Goal: Task Accomplishment & Management: Complete application form

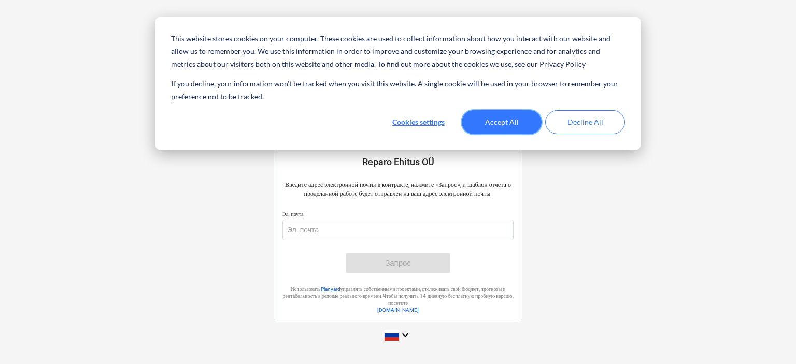
click at [498, 116] on button "Accept All" at bounding box center [502, 122] width 80 height 24
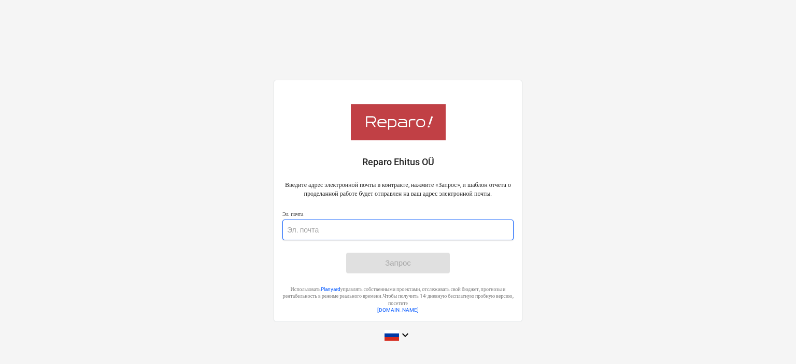
click at [340, 233] on input "email" at bounding box center [397, 230] width 231 height 21
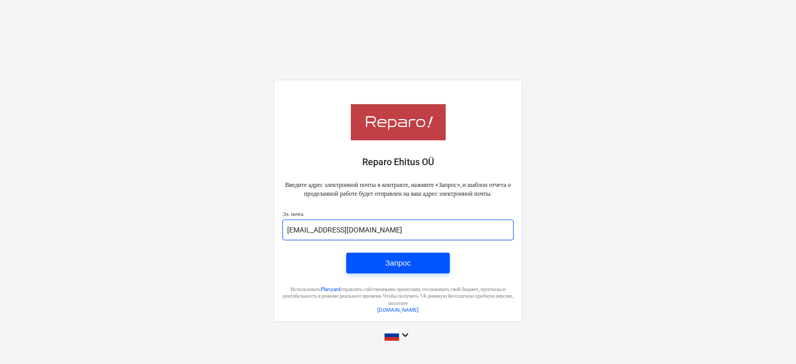
type input "ou.neval@gmail.com"
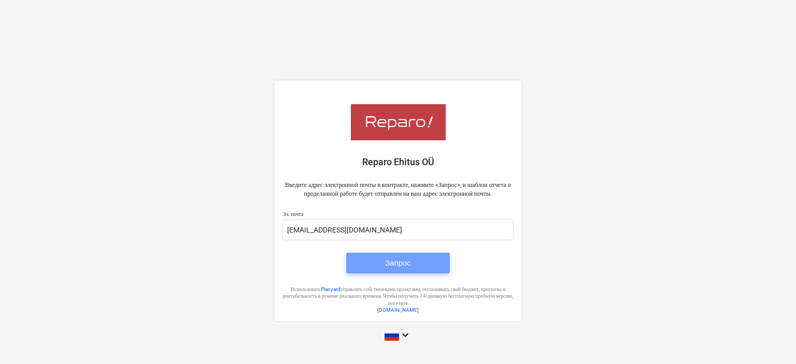
click at [381, 270] on span "Запрос" at bounding box center [398, 263] width 79 height 13
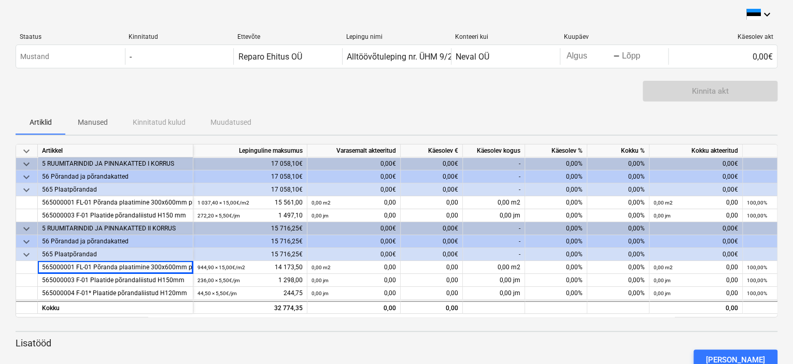
drag, startPoint x: 151, startPoint y: 267, endPoint x: 395, endPoint y: 101, distance: 295.7
click at [395, 101] on div "Kinnita akt" at bounding box center [397, 95] width 762 height 29
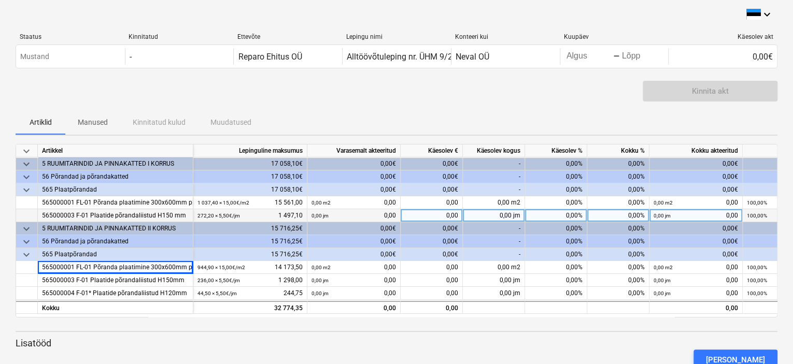
click at [452, 217] on div "0,00" at bounding box center [432, 215] width 62 height 13
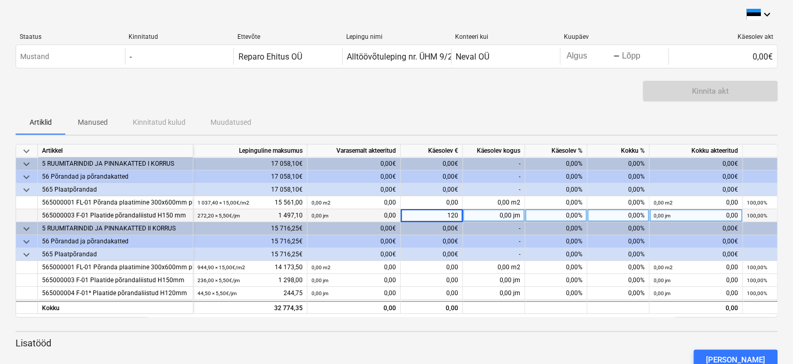
type input "1200"
click at [514, 113] on div "Artiklid Manused Kinnitatud kulud Muudatused" at bounding box center [397, 122] width 762 height 25
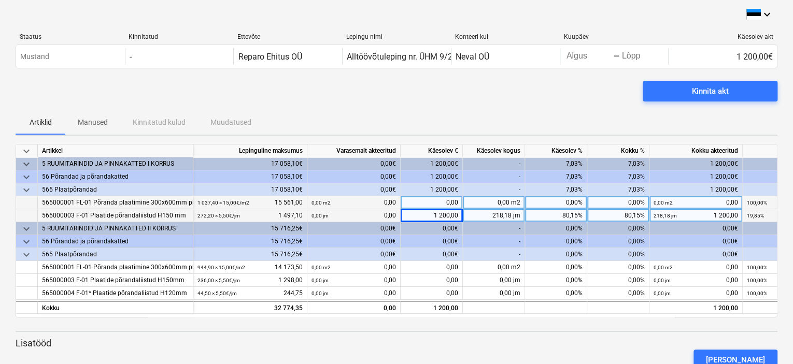
click at [451, 202] on div "0,00" at bounding box center [432, 202] width 62 height 13
type input "13000"
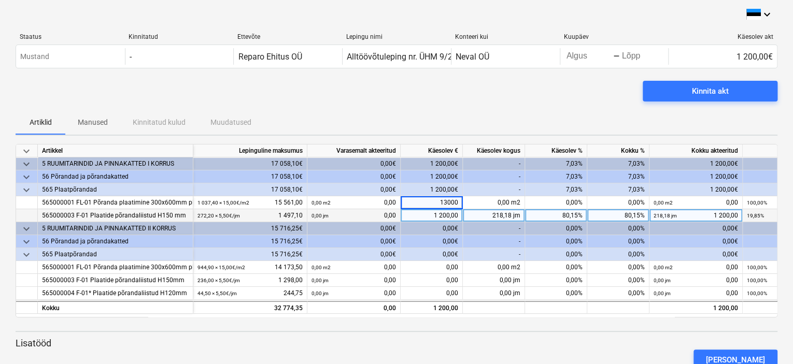
click at [494, 94] on div "Kinnita akt" at bounding box center [397, 95] width 762 height 29
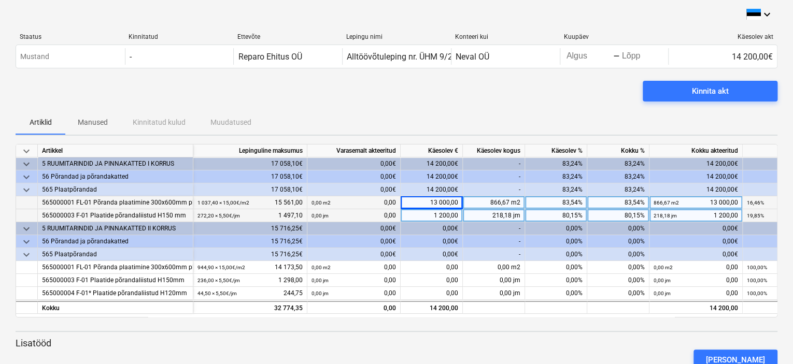
click at [437, 202] on div "13 000,00" at bounding box center [432, 202] width 62 height 13
type input "14000"
click at [482, 99] on div "Kinnita akt" at bounding box center [397, 95] width 762 height 29
click at [500, 113] on div "Artiklid Manused Kinnitatud kulud Muudatused" at bounding box center [397, 122] width 762 height 25
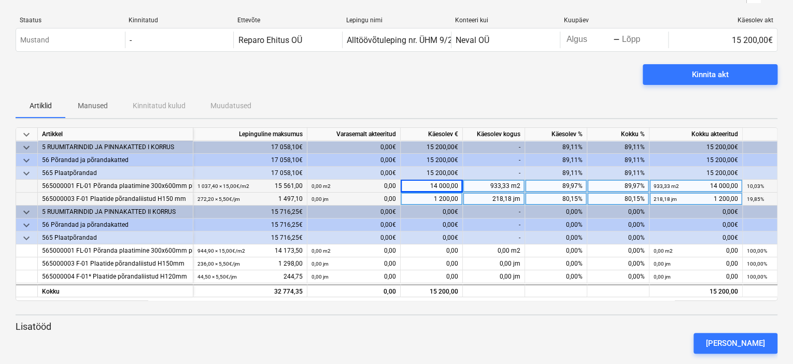
scroll to position [31, 0]
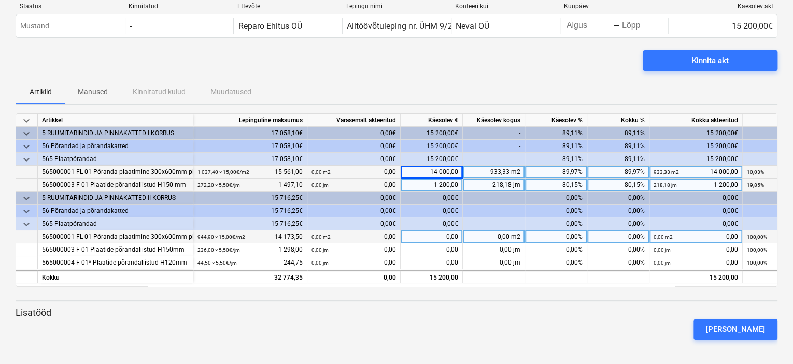
click at [440, 235] on div "0,00" at bounding box center [432, 237] width 62 height 13
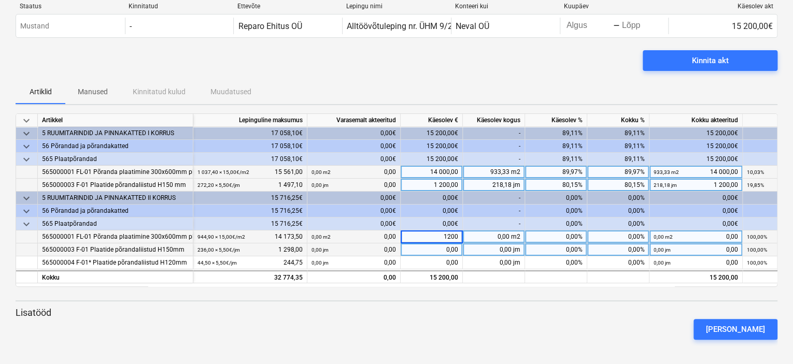
type input "12000"
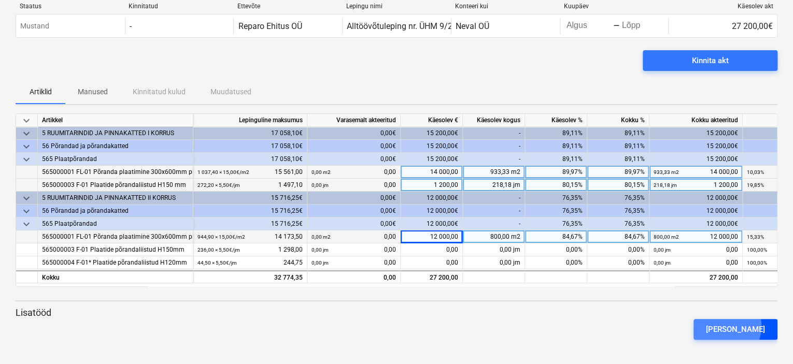
click at [742, 329] on div "[PERSON_NAME]" at bounding box center [735, 329] width 59 height 13
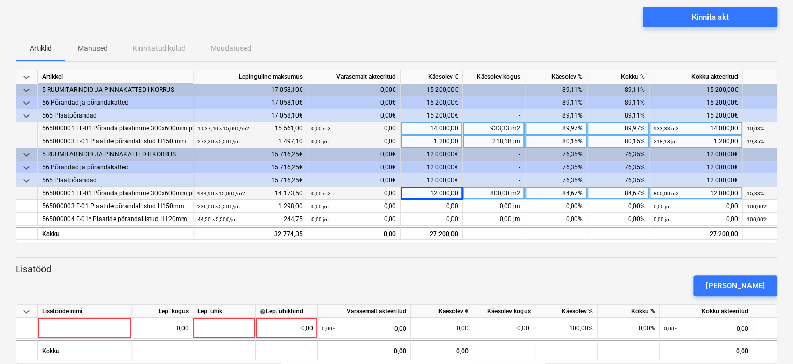
scroll to position [90, 0]
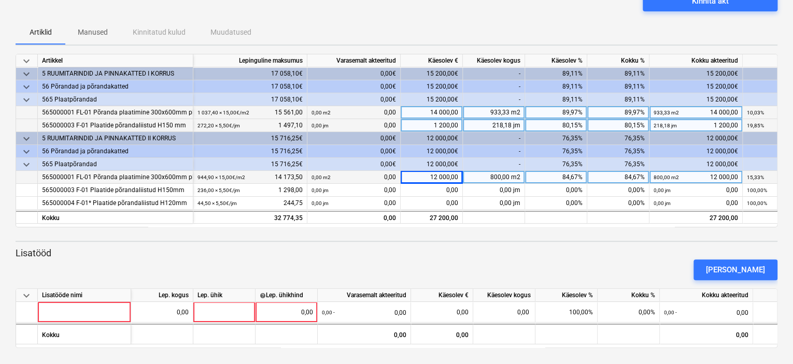
click at [644, 31] on div "Artiklid Manused Kinnitatud kulud Muudatused" at bounding box center [397, 32] width 762 height 25
click at [646, 24] on div "Artiklid Manused Kinnitatud kulud Muudatused" at bounding box center [397, 32] width 762 height 25
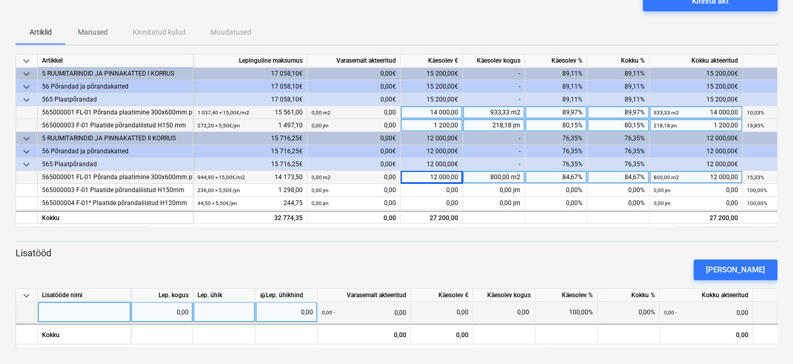
click at [101, 311] on div at bounding box center [84, 312] width 93 height 21
type input "Suoomipappi katmine"
click at [168, 312] on div "0,00" at bounding box center [161, 312] width 53 height 21
type input "1600"
click at [233, 310] on div at bounding box center [224, 312] width 62 height 21
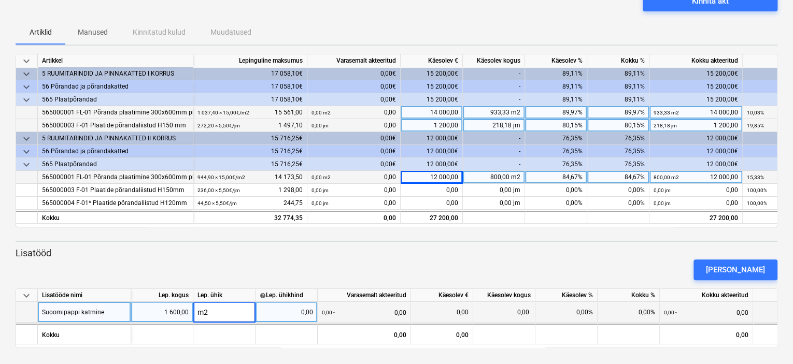
click at [276, 308] on div "0,00" at bounding box center [286, 312] width 53 height 21
type input "3.5"
type input "3,5"
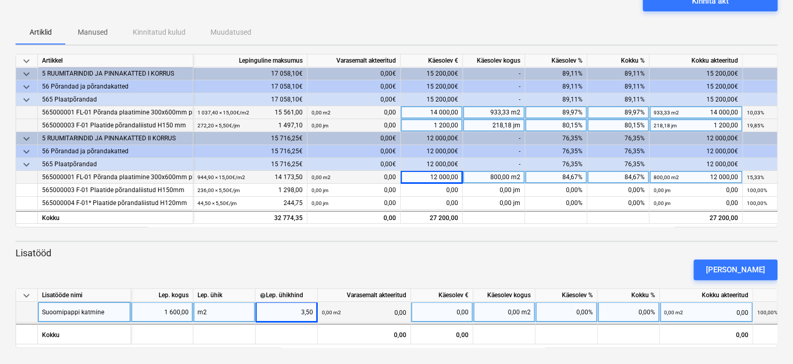
click at [506, 311] on div "0,00 m2" at bounding box center [504, 312] width 62 height 21
type input "1600"
click at [604, 269] on div "[PERSON_NAME]" at bounding box center [396, 269] width 770 height 29
click at [458, 257] on div "[PERSON_NAME]" at bounding box center [396, 269] width 770 height 29
click at [452, 252] on p "Lisatööd" at bounding box center [397, 253] width 762 height 12
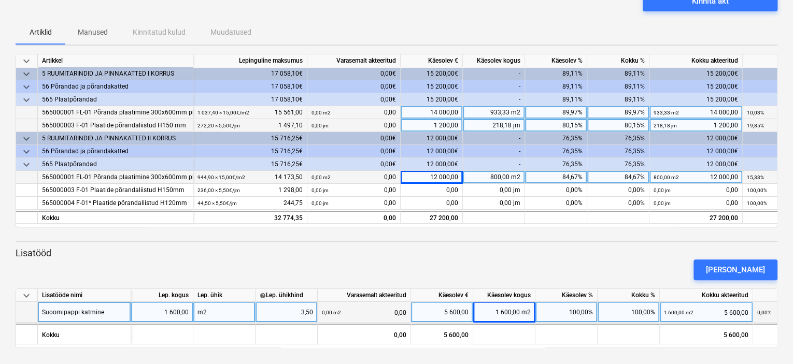
click at [517, 248] on p "Lisatööd" at bounding box center [397, 253] width 762 height 12
click at [466, 248] on p "Lisatööd" at bounding box center [397, 253] width 762 height 12
click at [468, 246] on div "keyboard_arrow_down Artikkel Lepinguline [PERSON_NAME] akteeritud Käesolev € Kä…" at bounding box center [397, 201] width 762 height 294
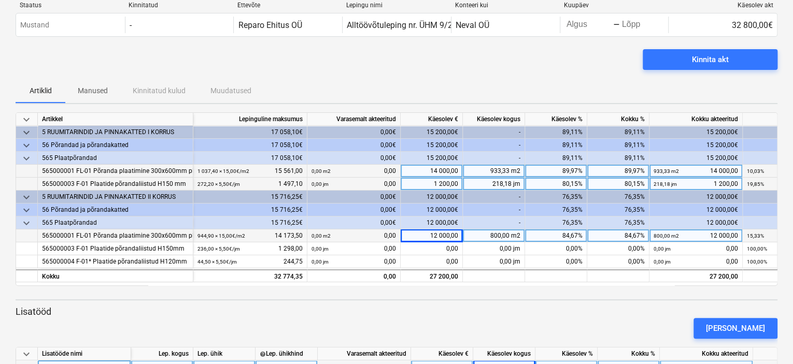
scroll to position [0, 0]
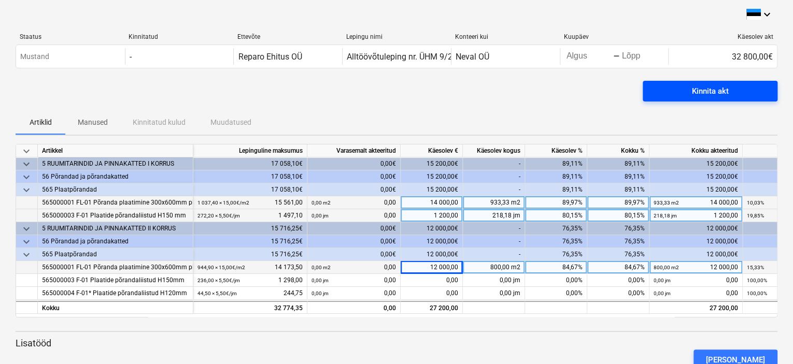
click at [717, 92] on div "Kinnita akt" at bounding box center [710, 90] width 37 height 13
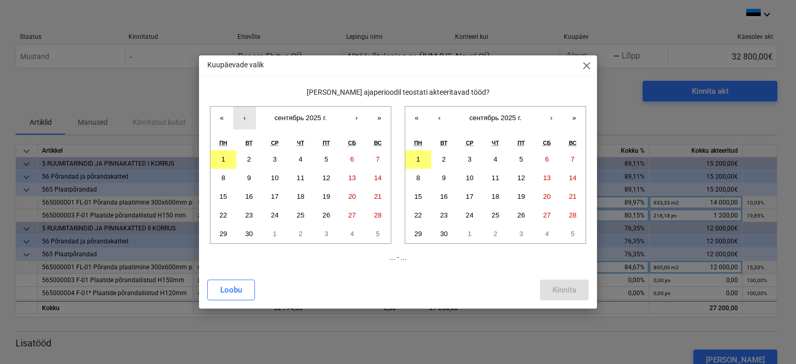
click at [244, 120] on button "‹" at bounding box center [244, 118] width 23 height 23
click at [331, 159] on button "1" at bounding box center [327, 159] width 26 height 19
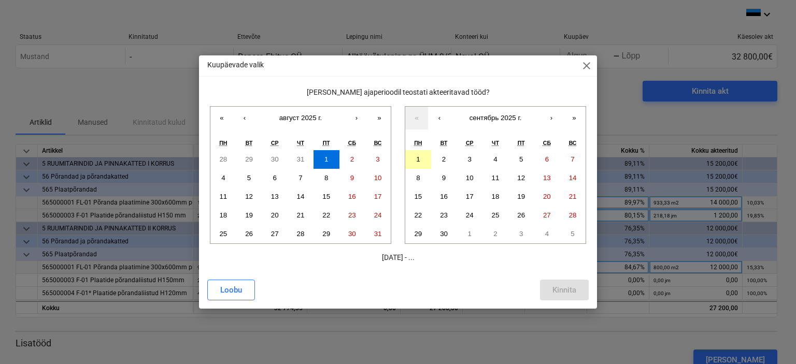
click at [418, 157] on abbr "1" at bounding box center [418, 159] width 4 height 8
click at [566, 292] on div "Kinnita" at bounding box center [564, 289] width 24 height 13
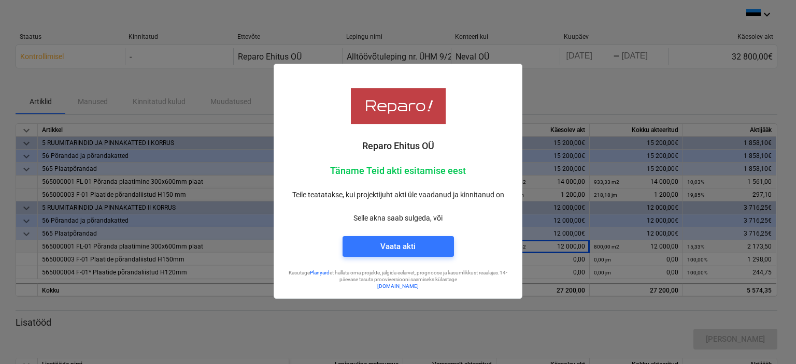
click at [561, 98] on div at bounding box center [398, 182] width 796 height 364
click at [445, 251] on button "Vaata akti" at bounding box center [398, 246] width 111 height 21
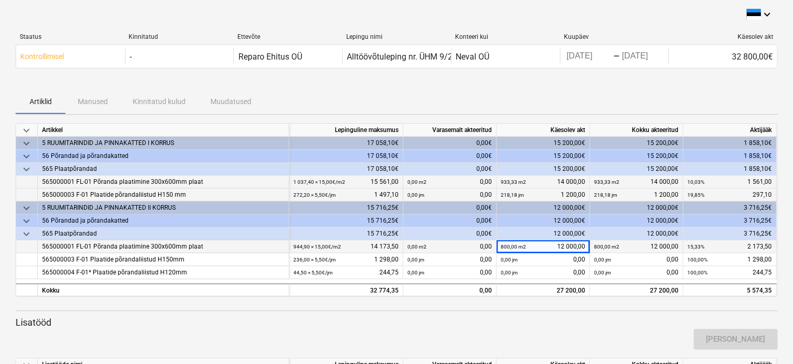
click at [469, 99] on div "Artiklid Manused Kinnitatud kulud Muudatused" at bounding box center [397, 101] width 762 height 25
